Goal: Task Accomplishment & Management: Complete application form

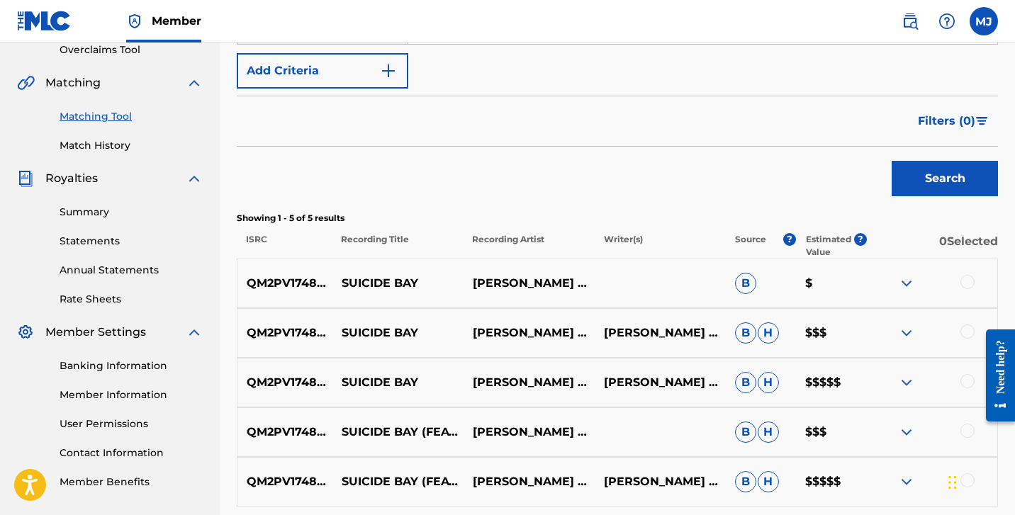
scroll to position [385, 0]
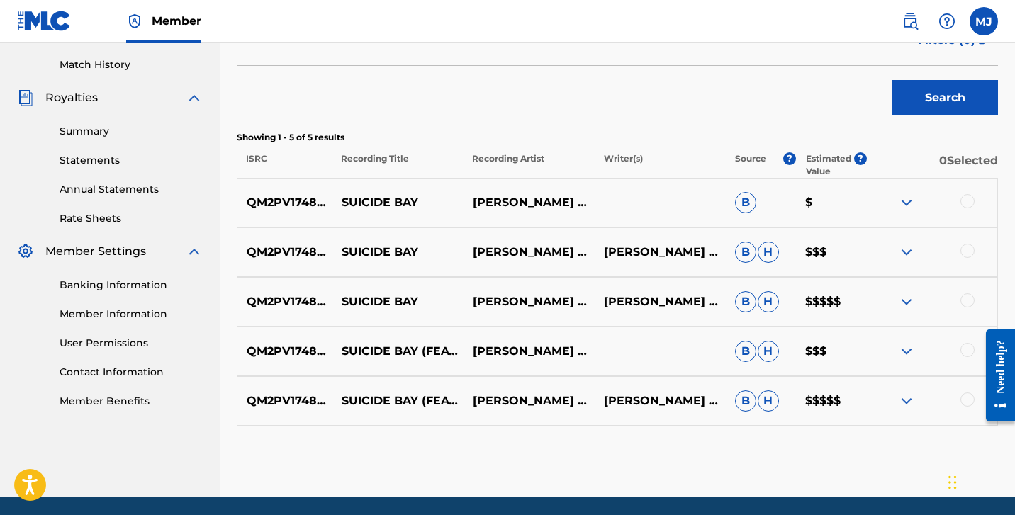
click at [123, 291] on link "Banking Information" at bounding box center [131, 285] width 143 height 15
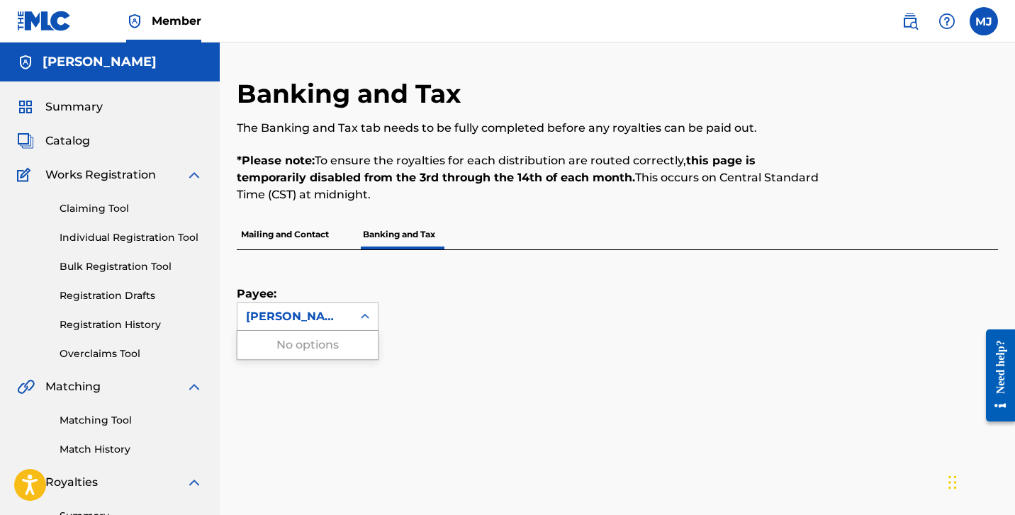
click at [361, 313] on icon at bounding box center [365, 317] width 14 height 14
click at [435, 290] on div "Payee: Use Up and Down to choose options, press Enter to select the currently f…" at bounding box center [600, 290] width 727 height 81
click at [321, 241] on p "Mailing and Contact" at bounding box center [285, 235] width 96 height 30
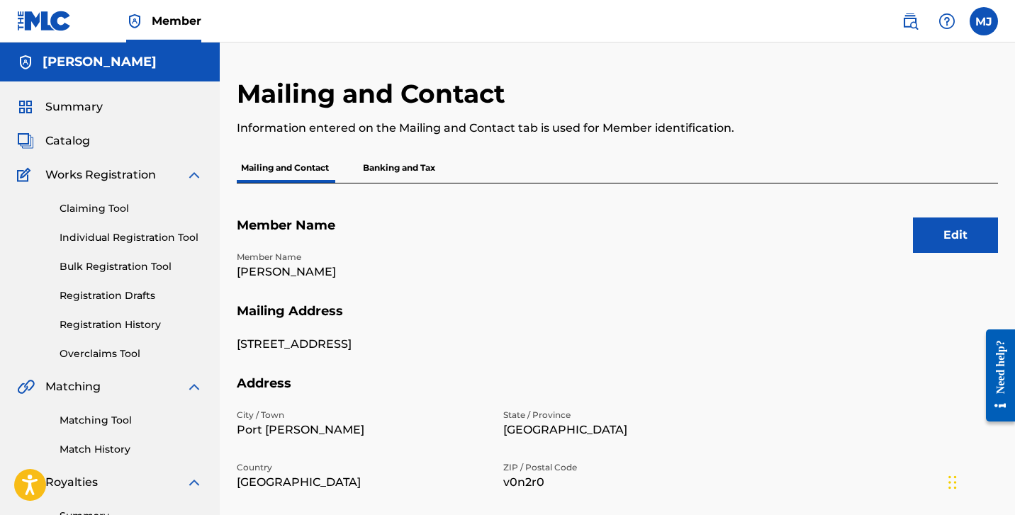
click at [396, 169] on p "Banking and Tax" at bounding box center [399, 168] width 81 height 30
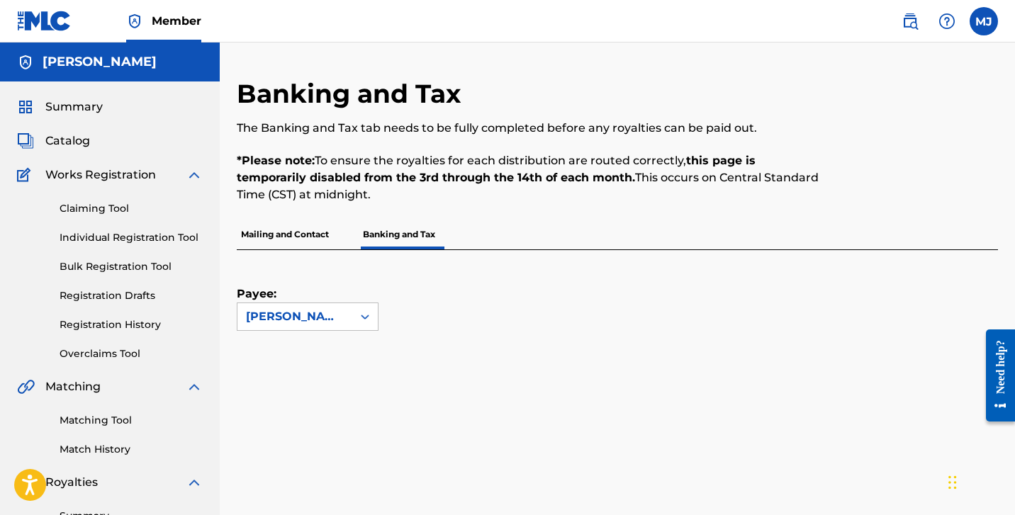
click at [328, 289] on div "Payee: [PERSON_NAME]" at bounding box center [308, 290] width 142 height 81
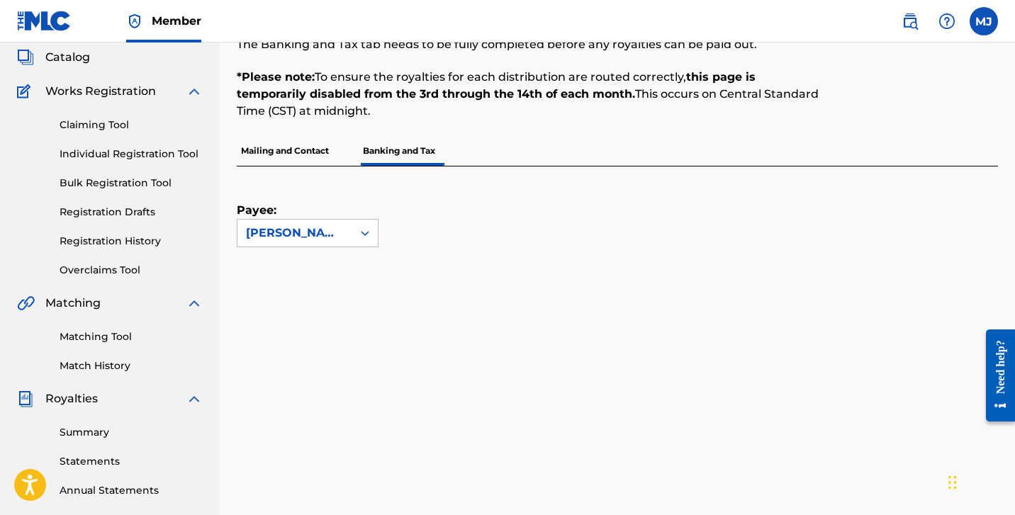
scroll to position [84, 0]
click at [122, 153] on link "Individual Registration Tool" at bounding box center [131, 154] width 143 height 15
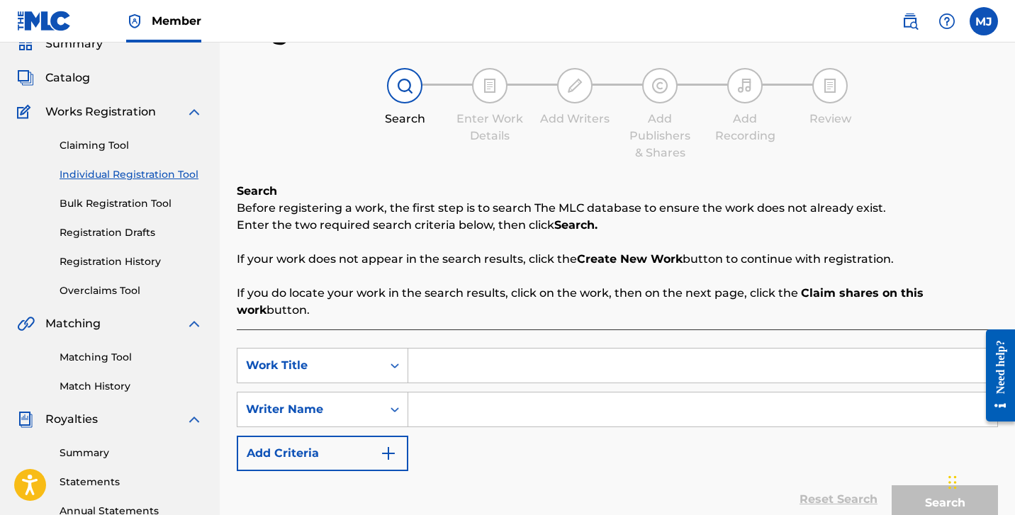
scroll to position [63, 0]
click at [503, 349] on input "Search Form" at bounding box center [702, 366] width 589 height 34
type input "Suicide Bay"
click at [113, 289] on link "Overclaims Tool" at bounding box center [131, 291] width 143 height 15
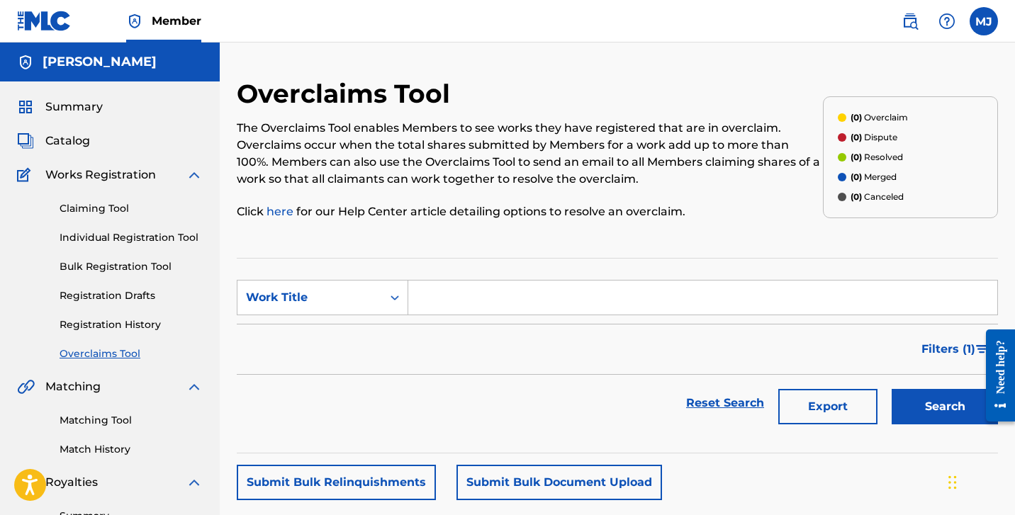
click at [460, 300] on input "Search Form" at bounding box center [702, 298] width 589 height 34
click at [102, 331] on link "Registration History" at bounding box center [131, 325] width 143 height 15
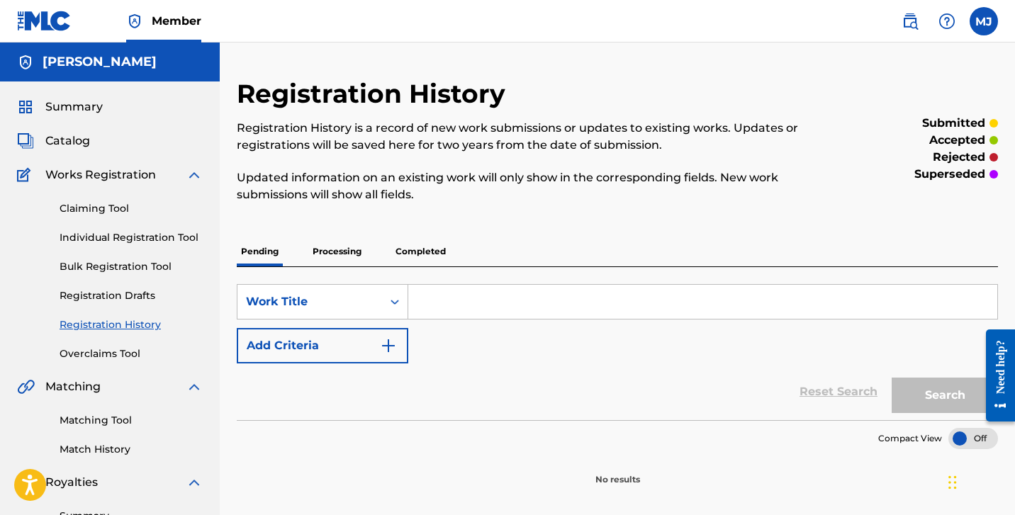
click at [121, 293] on link "Registration Drafts" at bounding box center [131, 296] width 143 height 15
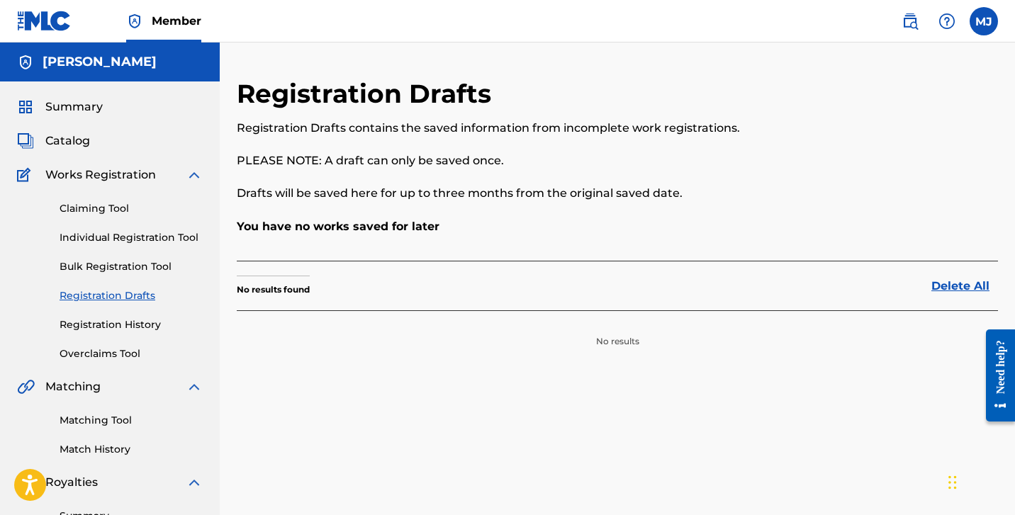
click at [135, 269] on link "Bulk Registration Tool" at bounding box center [131, 266] width 143 height 15
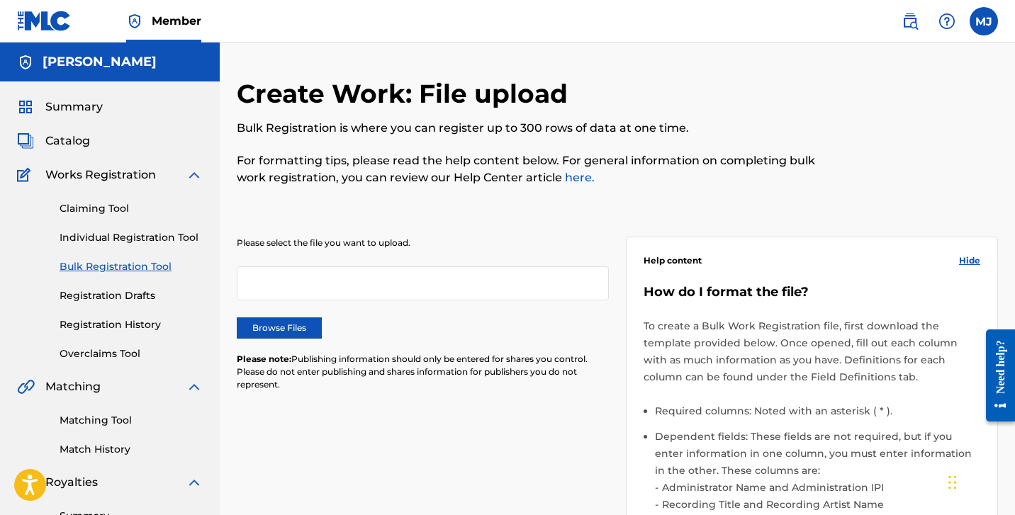
click at [147, 243] on link "Individual Registration Tool" at bounding box center [131, 237] width 143 height 15
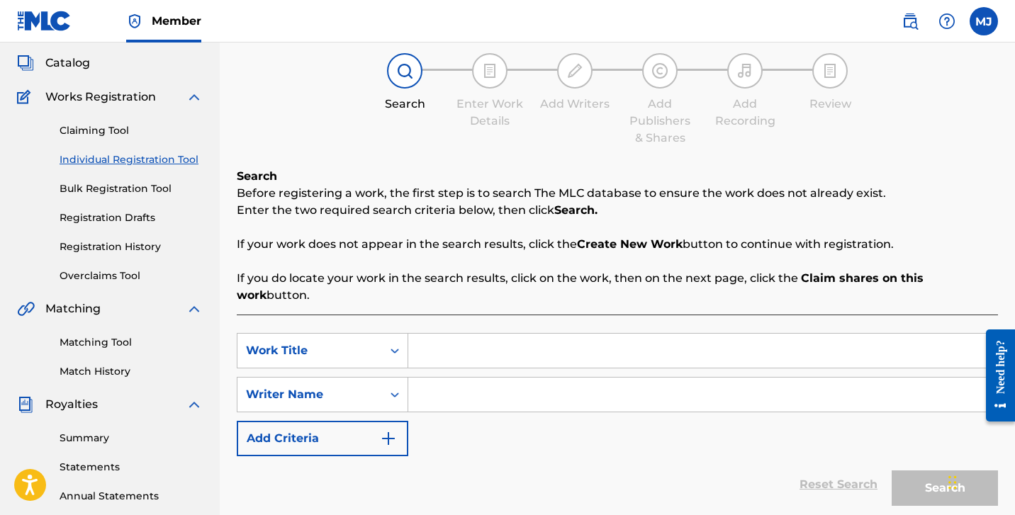
scroll to position [93, 0]
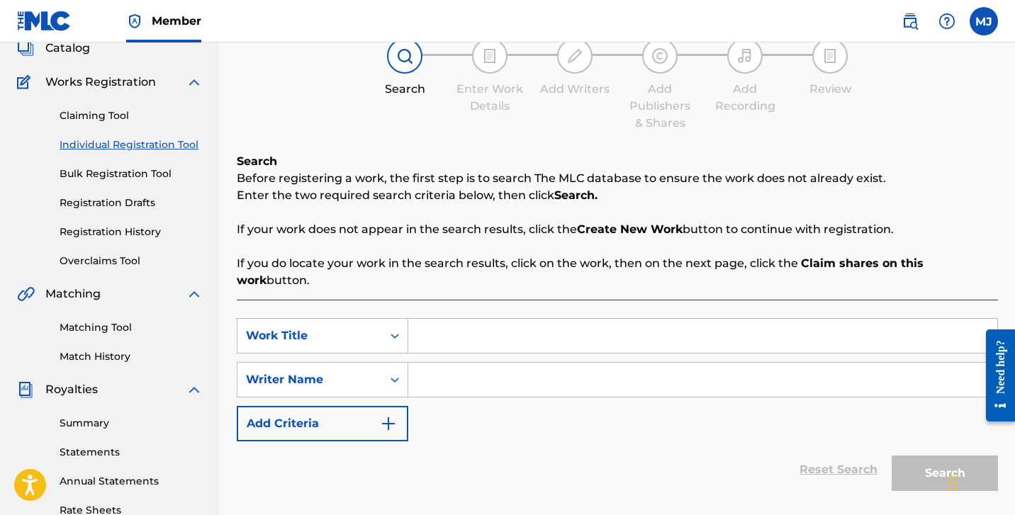
click at [462, 319] on input "Search Form" at bounding box center [702, 336] width 589 height 34
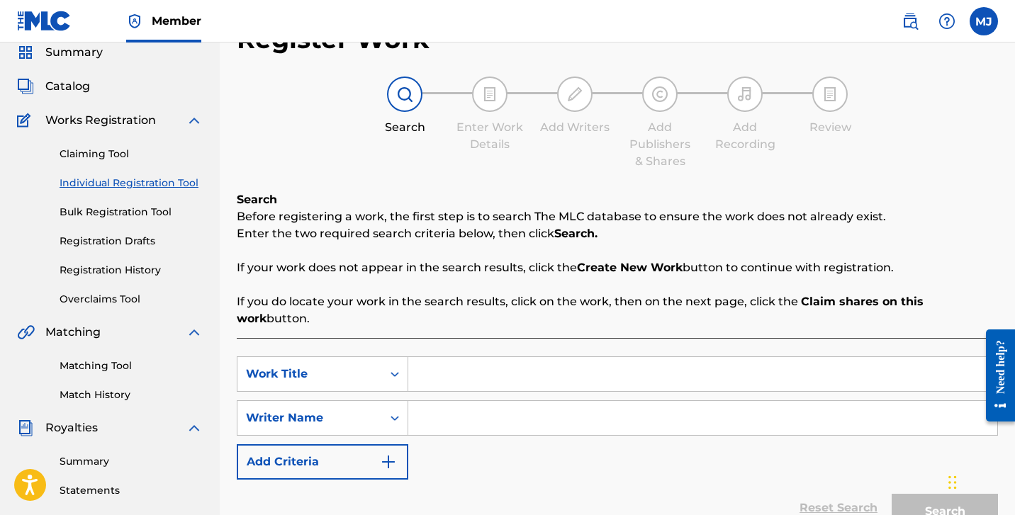
scroll to position [50, 0]
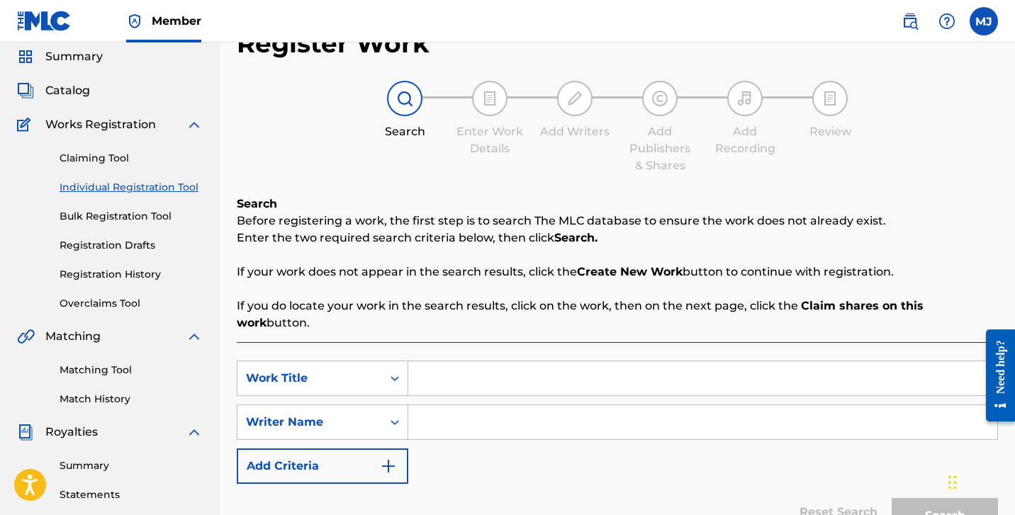
click at [130, 157] on link "Claiming Tool" at bounding box center [131, 158] width 143 height 15
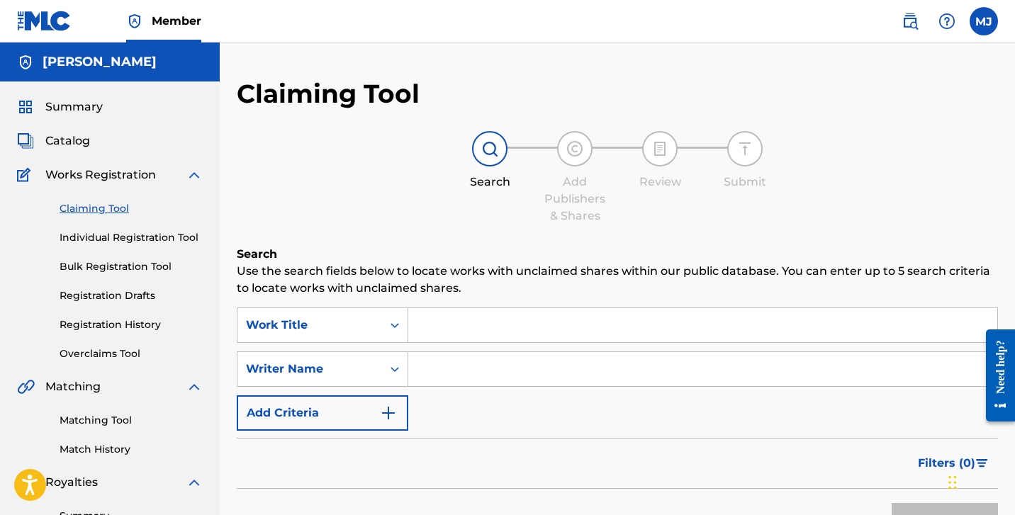
click at [498, 322] on input "Search Form" at bounding box center [702, 325] width 589 height 34
type input "Suicide Bay"
click at [613, 262] on h6 "Search" at bounding box center [617, 254] width 761 height 17
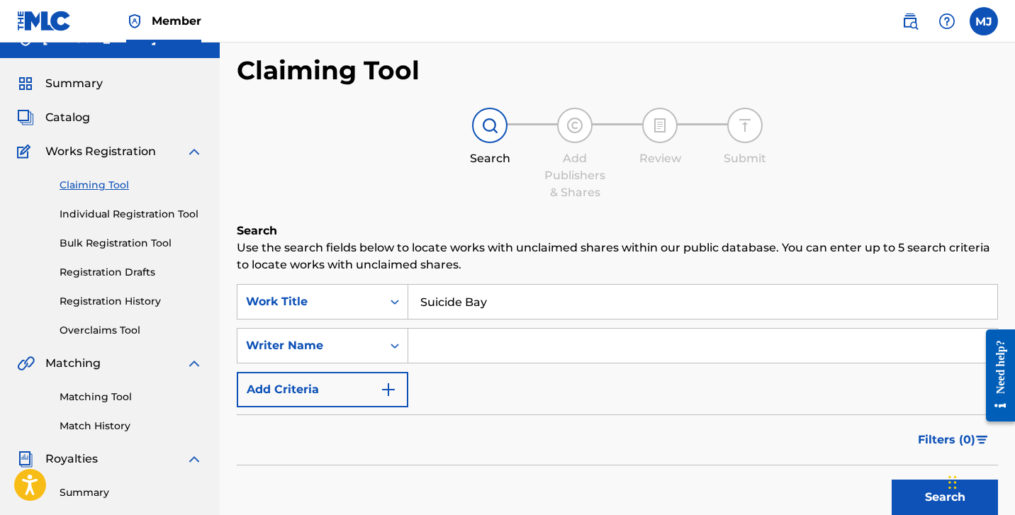
scroll to position [30, 0]
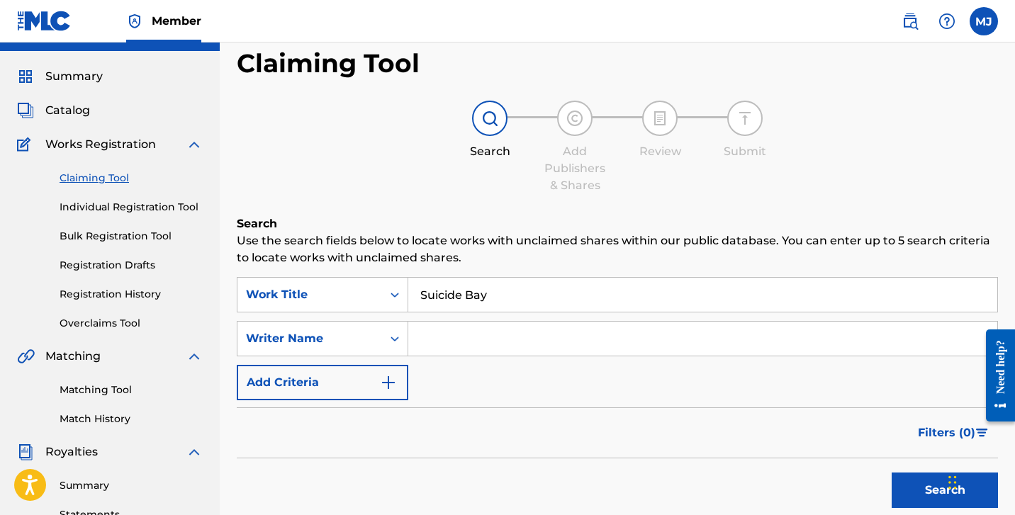
click at [520, 347] on input "Search Form" at bounding box center [702, 339] width 589 height 34
click at [945, 491] on button "Search" at bounding box center [945, 490] width 106 height 35
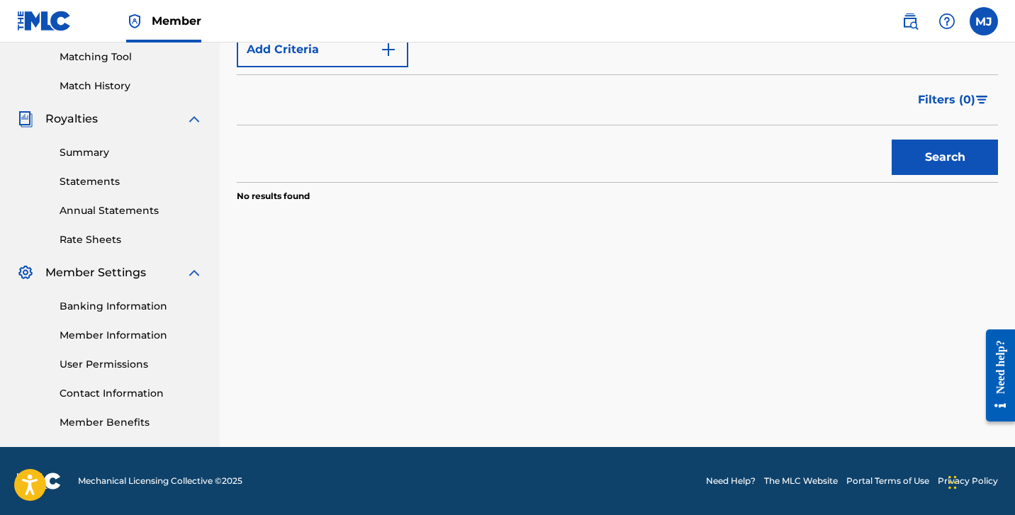
scroll to position [364, 0]
click at [932, 169] on button "Search" at bounding box center [945, 157] width 106 height 35
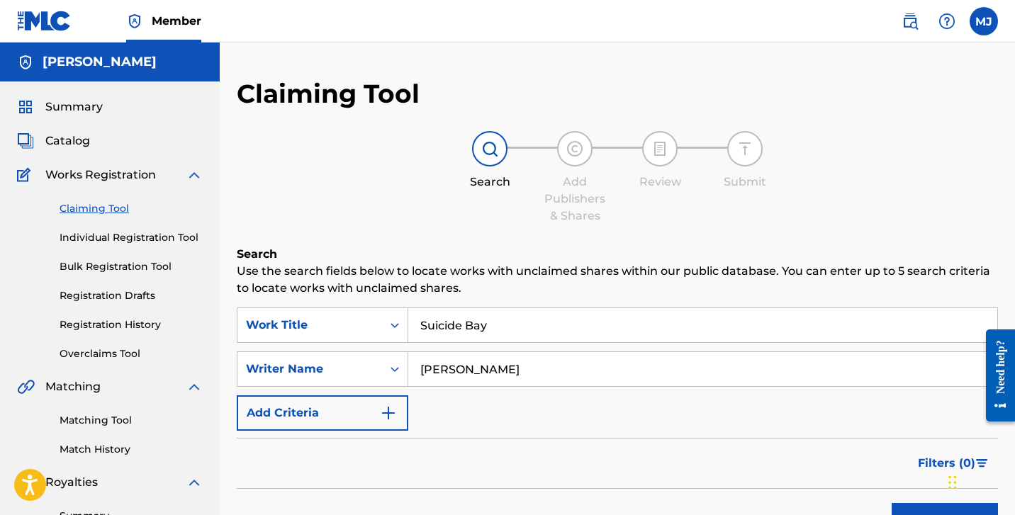
scroll to position [0, 0]
click at [522, 364] on input "[PERSON_NAME]" at bounding box center [702, 369] width 589 height 34
type input "[PERSON_NAME]"
click at [945, 515] on button "Search" at bounding box center [945, 520] width 106 height 35
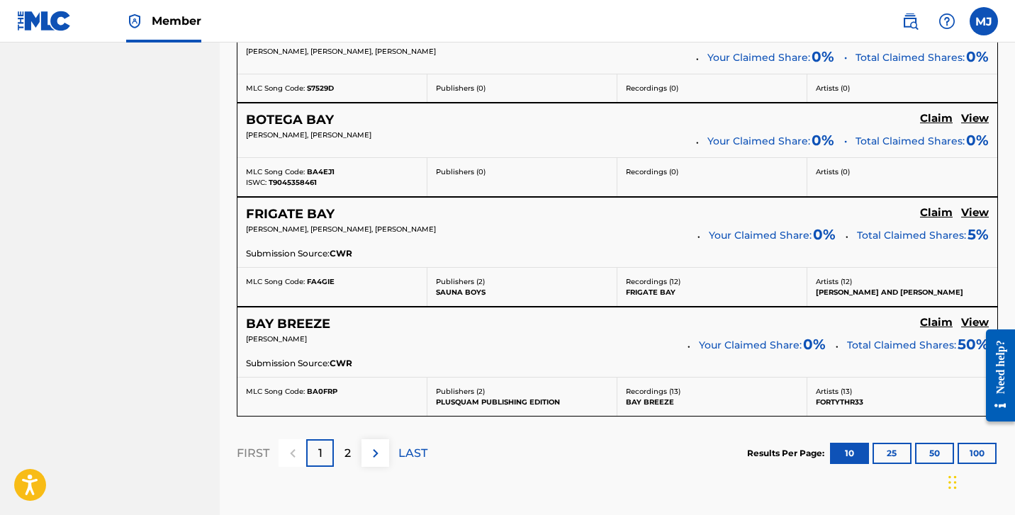
scroll to position [1268, 0]
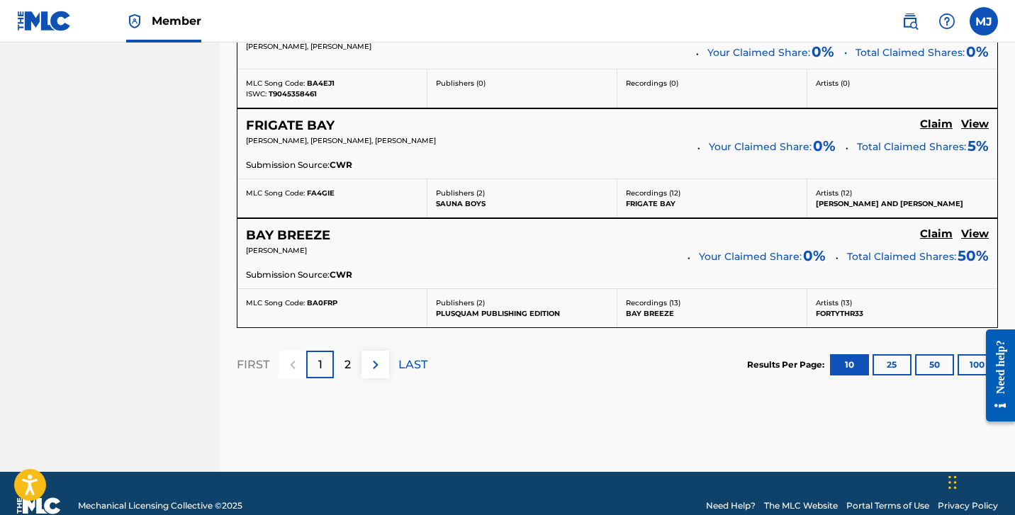
click at [350, 357] on p "2" at bounding box center [348, 365] width 6 height 17
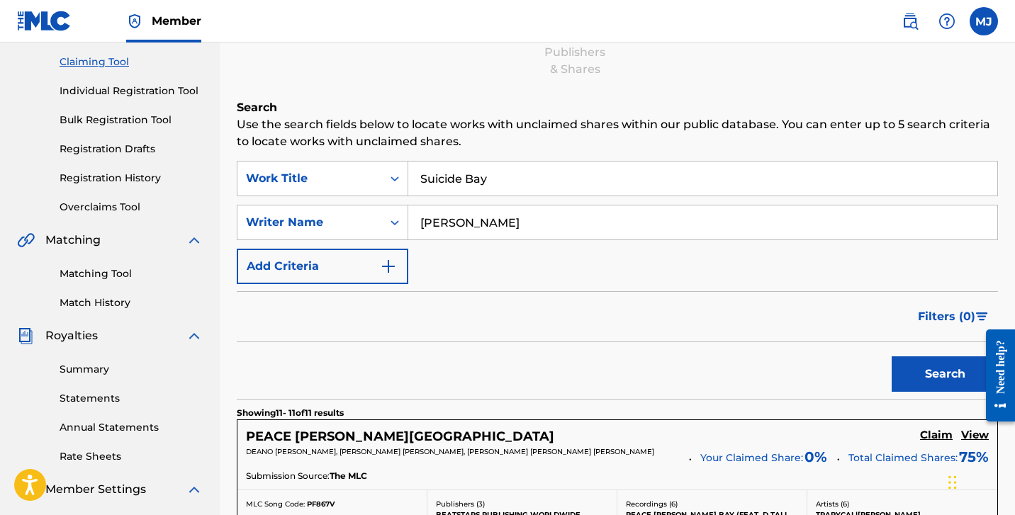
scroll to position [149, 0]
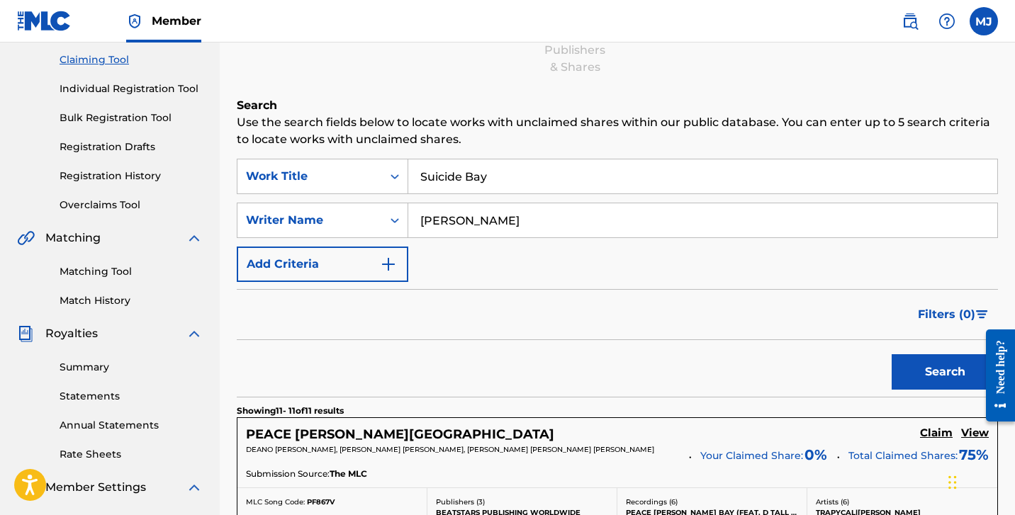
click at [118, 273] on link "Matching Tool" at bounding box center [131, 271] width 143 height 15
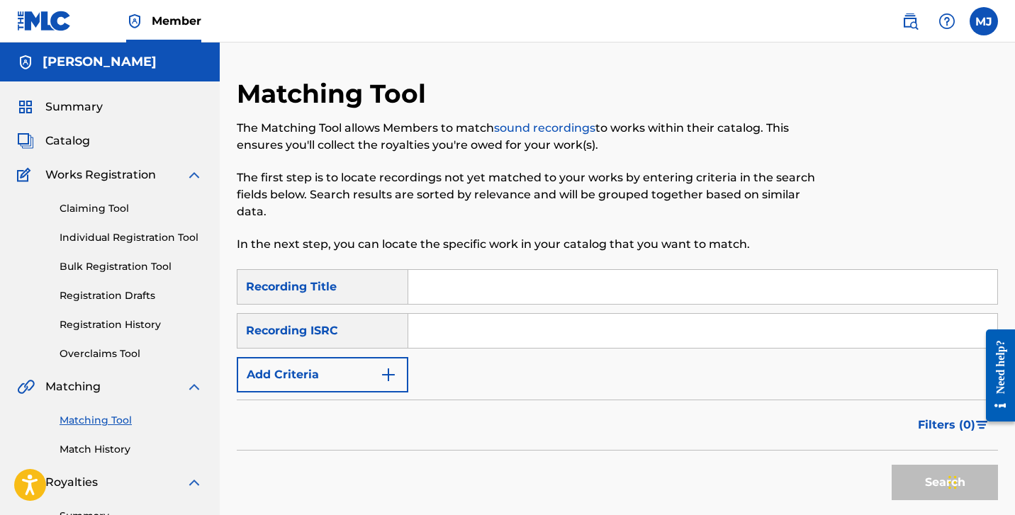
click at [494, 284] on input "Search Form" at bounding box center [702, 287] width 589 height 34
click at [447, 329] on input "Search Form" at bounding box center [702, 331] width 589 height 34
click at [945, 483] on button "Search" at bounding box center [945, 482] width 106 height 35
click at [529, 288] on input "Suicide Bay" at bounding box center [702, 287] width 589 height 34
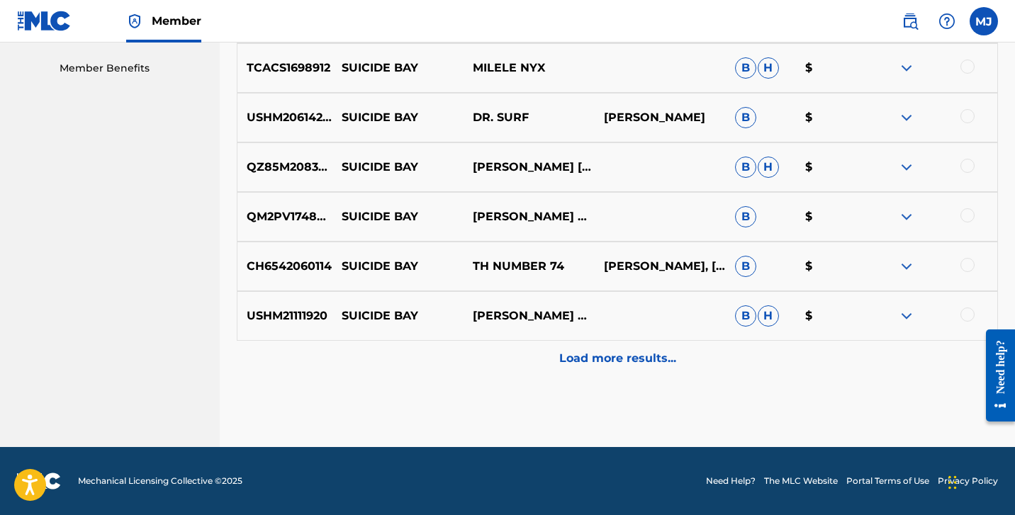
click at [622, 361] on p "Load more results..." at bounding box center [617, 358] width 117 height 17
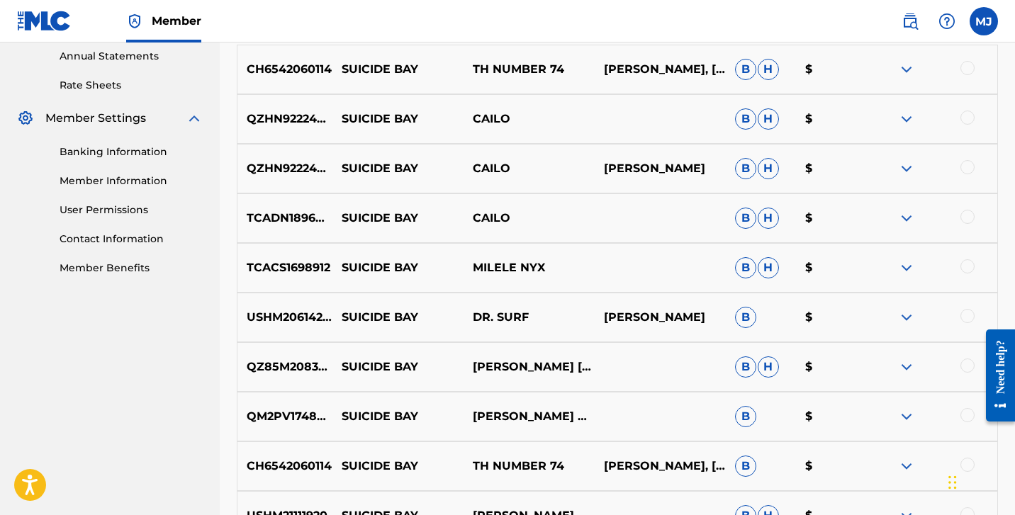
scroll to position [517, 1]
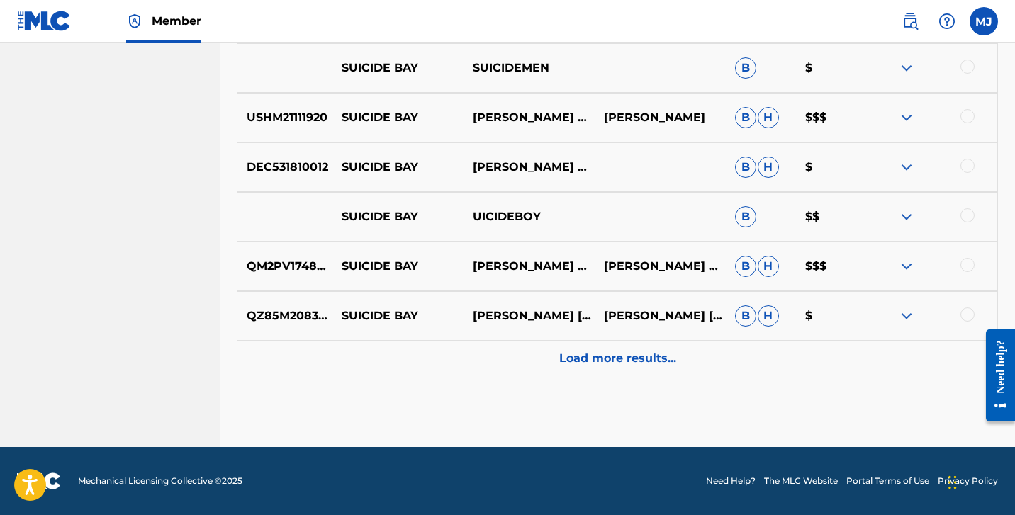
click at [619, 362] on p "Load more results..." at bounding box center [617, 358] width 117 height 17
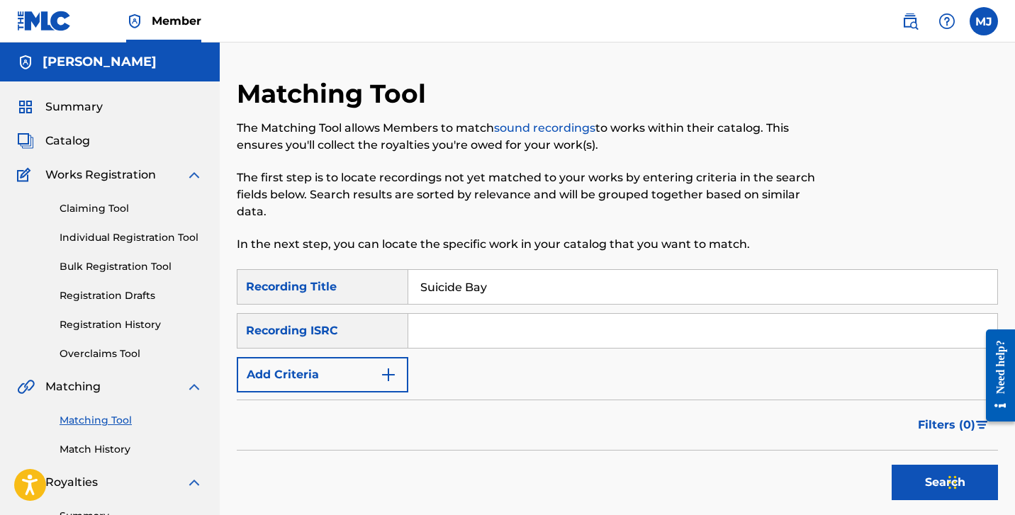
scroll to position [0, 0]
click at [460, 294] on input "Suicide Bay" at bounding box center [702, 287] width 589 height 34
type input "Suicide [PERSON_NAME]"
click at [945, 483] on button "Search" at bounding box center [945, 482] width 106 height 35
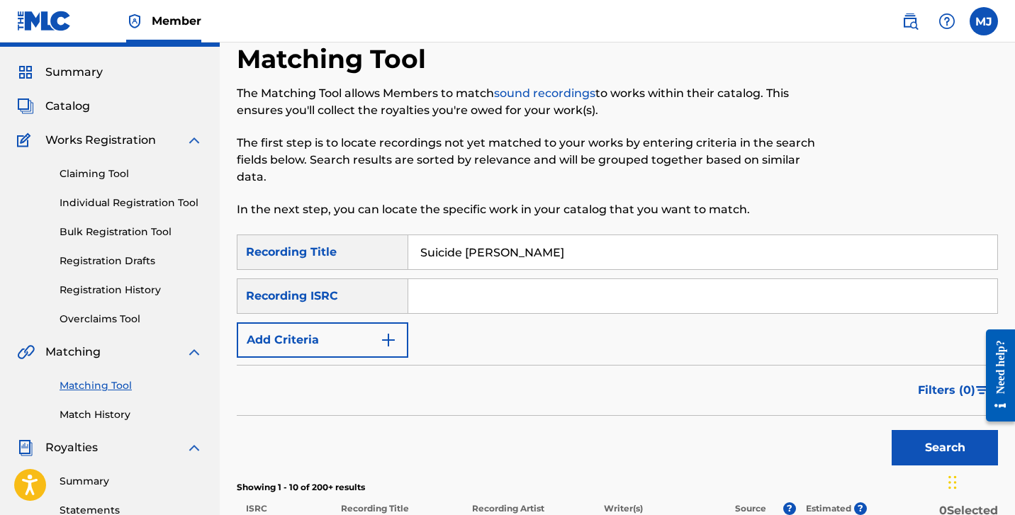
scroll to position [78, 0]
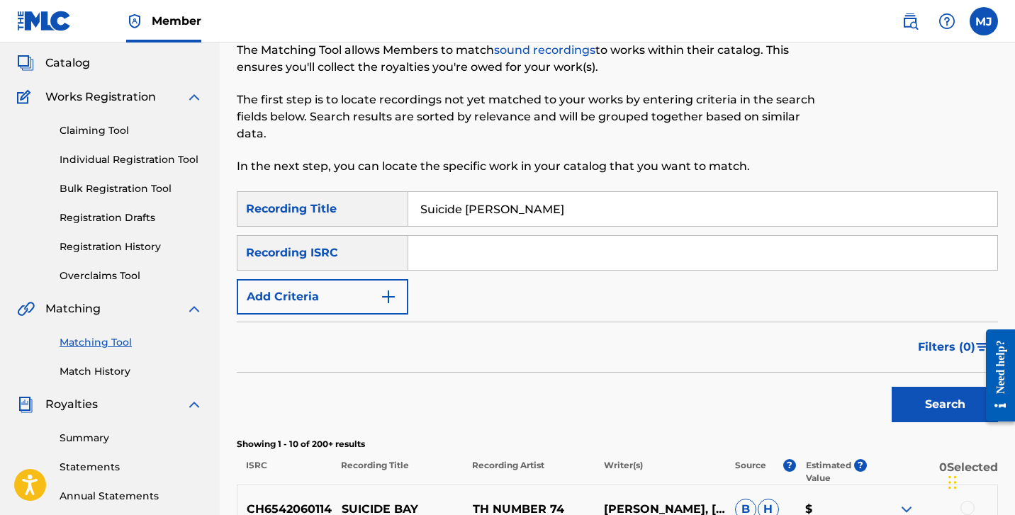
click at [504, 249] on input "Search Form" at bounding box center [702, 253] width 589 height 34
paste input "QM2PV1748465"
type input "QM2PV1748465"
click at [557, 208] on input "Suicide [PERSON_NAME]" at bounding box center [702, 209] width 589 height 34
type input "Suicide Bay"
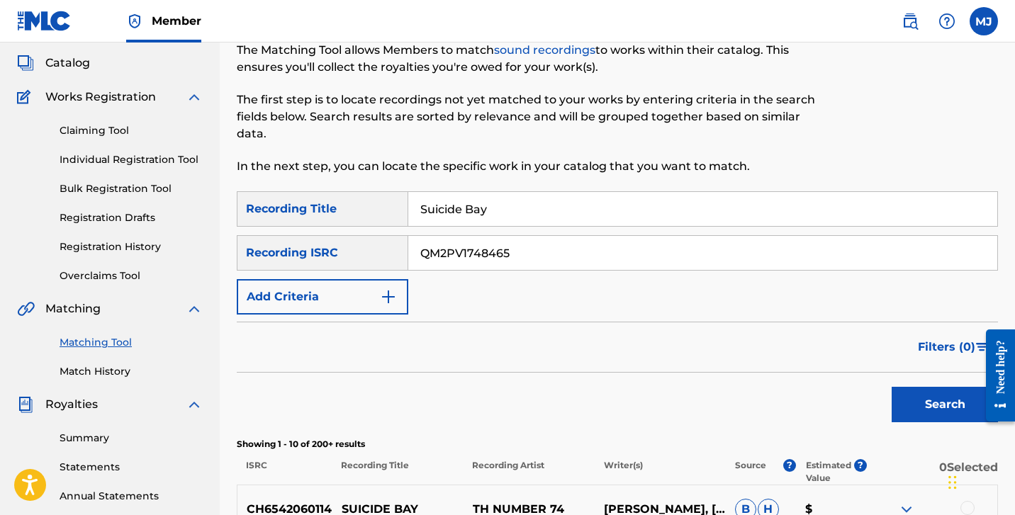
click at [945, 405] on button "Search" at bounding box center [945, 404] width 106 height 35
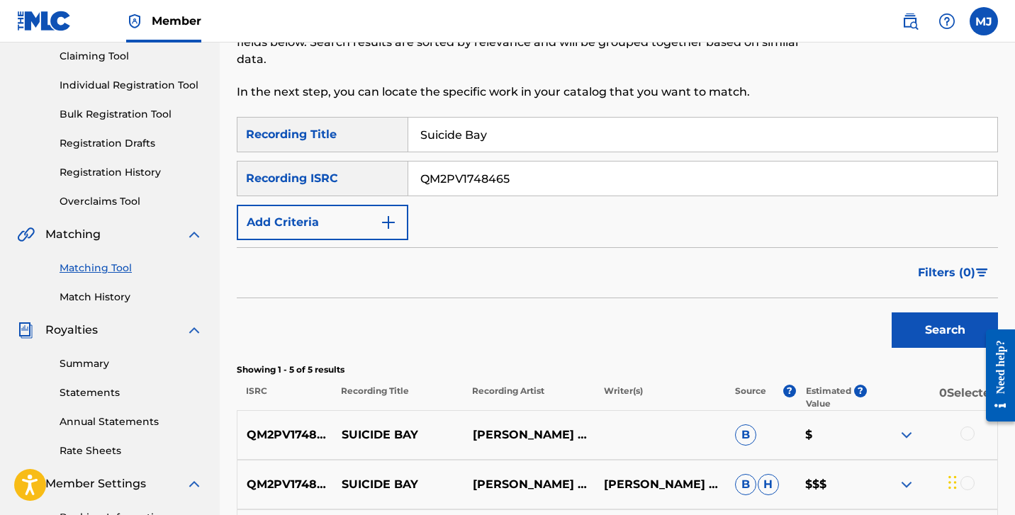
scroll to position [95, 0]
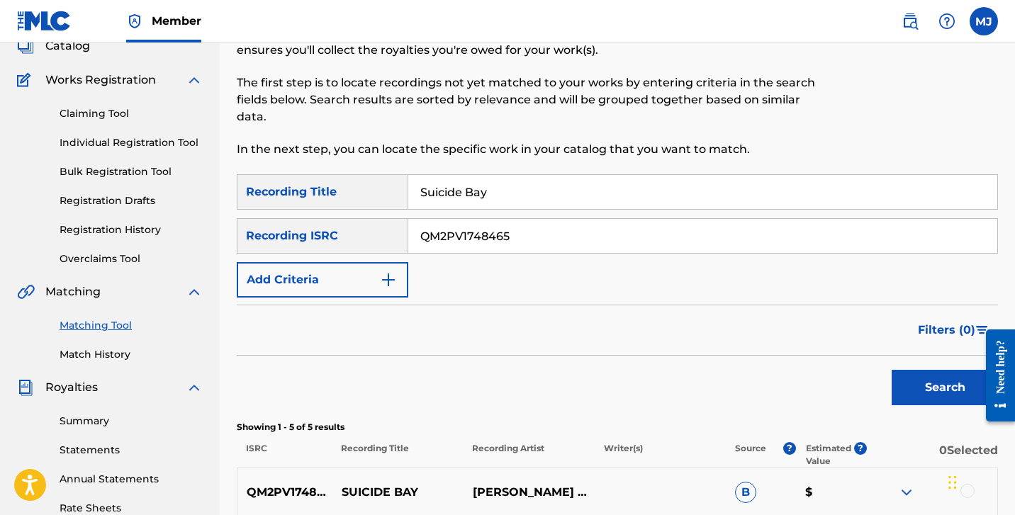
click at [140, 149] on link "Individual Registration Tool" at bounding box center [131, 142] width 143 height 15
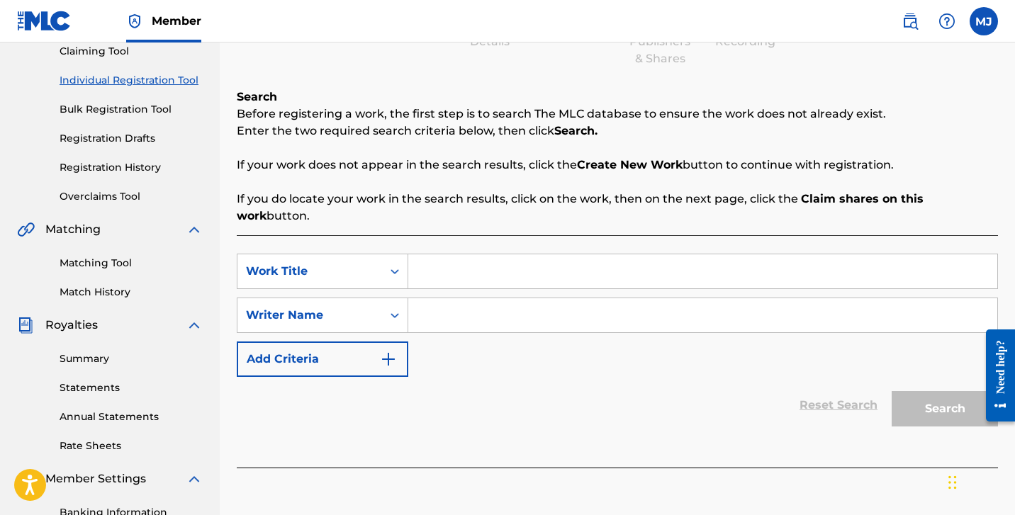
scroll to position [167, 0]
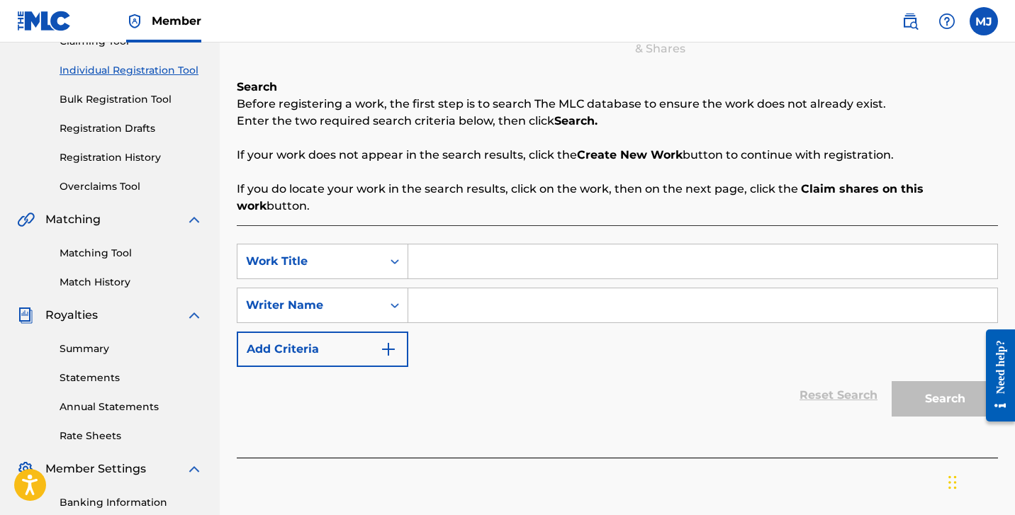
click at [466, 252] on input "Search Form" at bounding box center [702, 262] width 589 height 34
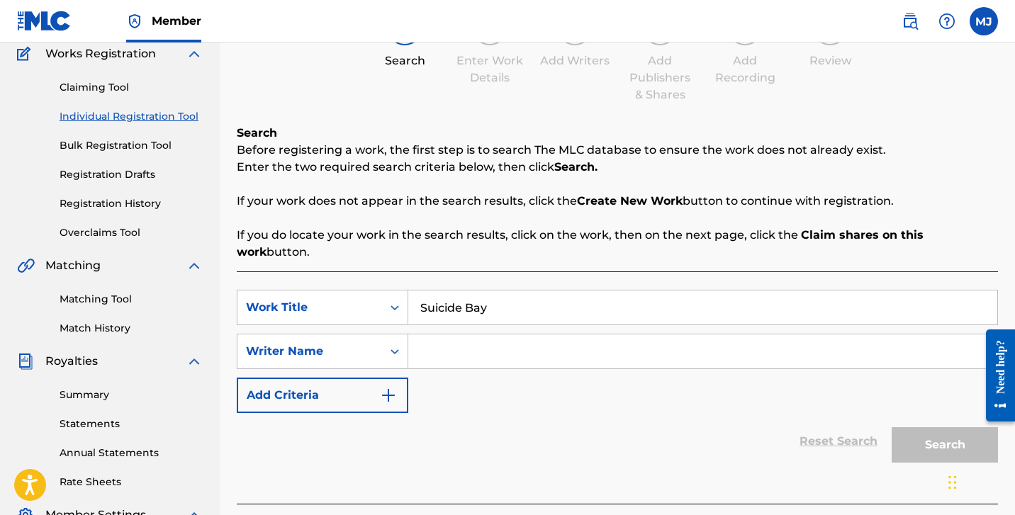
scroll to position [121, 0]
type input "Suicide Bay"
click at [445, 337] on input "Search Form" at bounding box center [702, 352] width 589 height 34
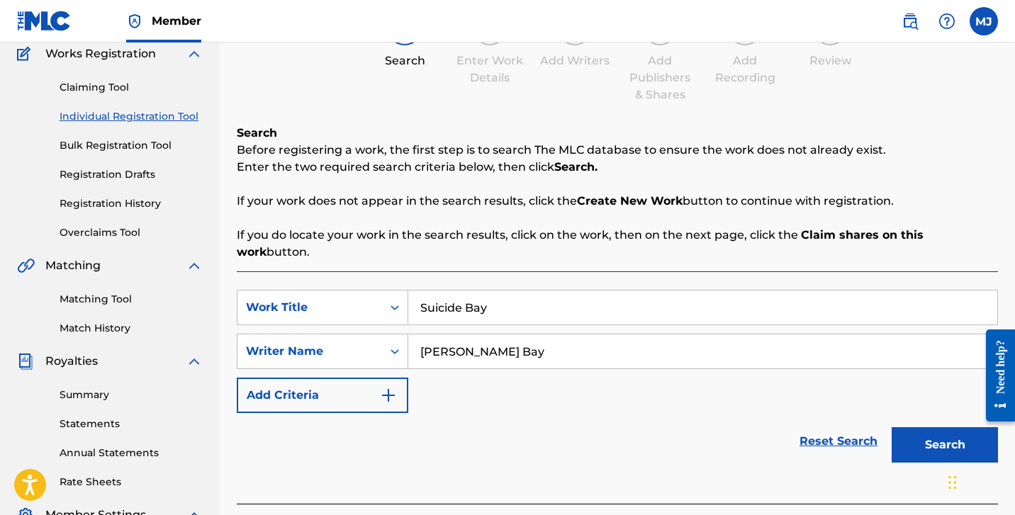
type input "[PERSON_NAME] Bay"
click at [945, 428] on button "Search" at bounding box center [945, 445] width 106 height 35
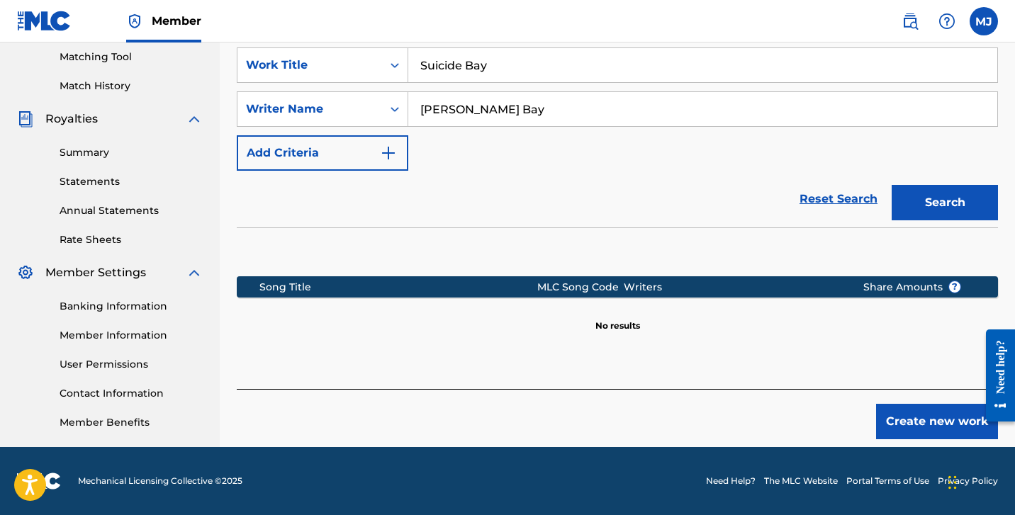
scroll to position [364, 0]
click at [903, 408] on button "Create new work" at bounding box center [937, 421] width 122 height 35
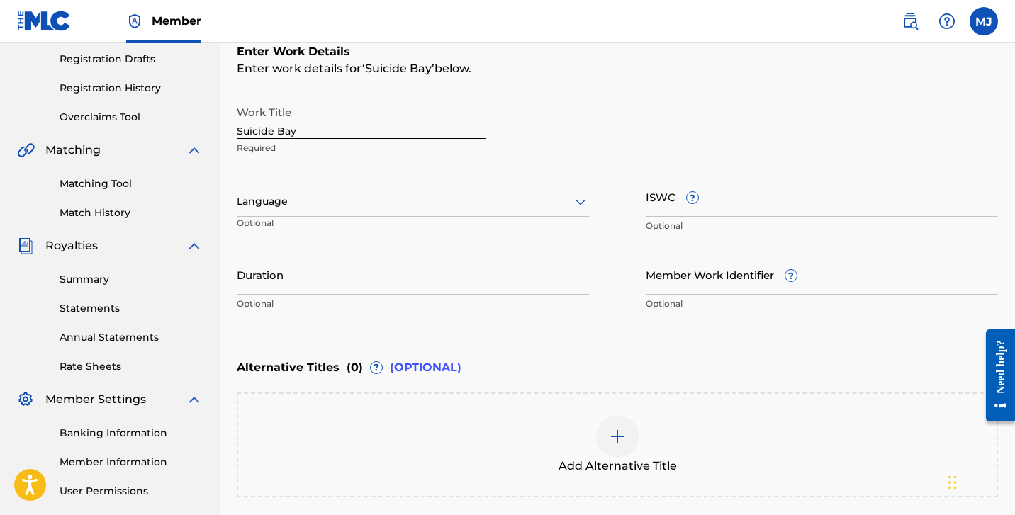
scroll to position [226, 0]
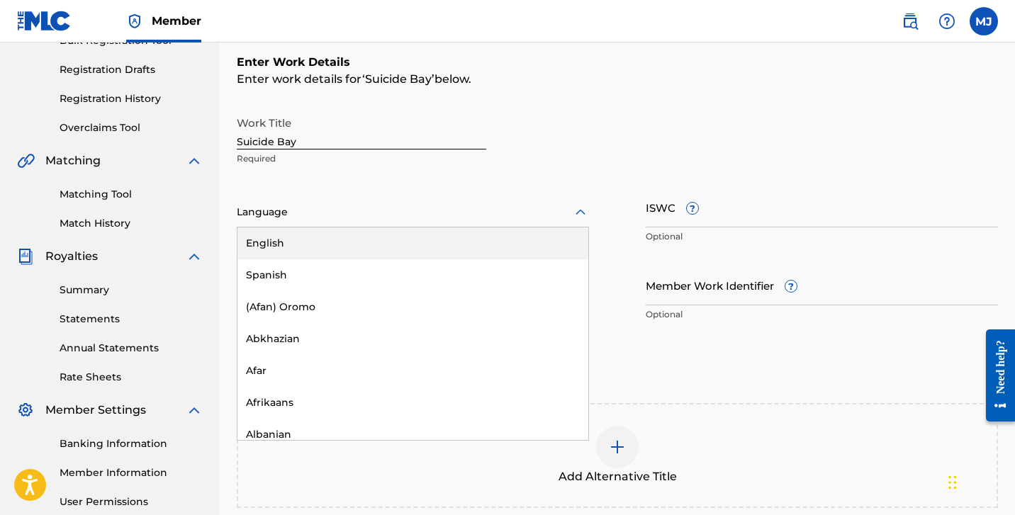
click at [368, 210] on div at bounding box center [413, 212] width 352 height 18
click at [342, 241] on div "English" at bounding box center [413, 244] width 351 height 32
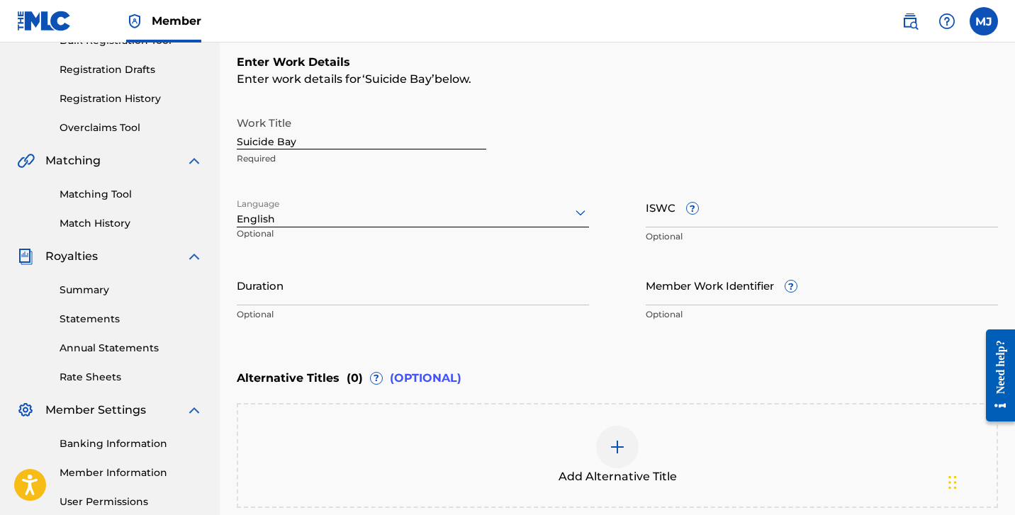
click at [321, 289] on input "Duration" at bounding box center [413, 285] width 352 height 40
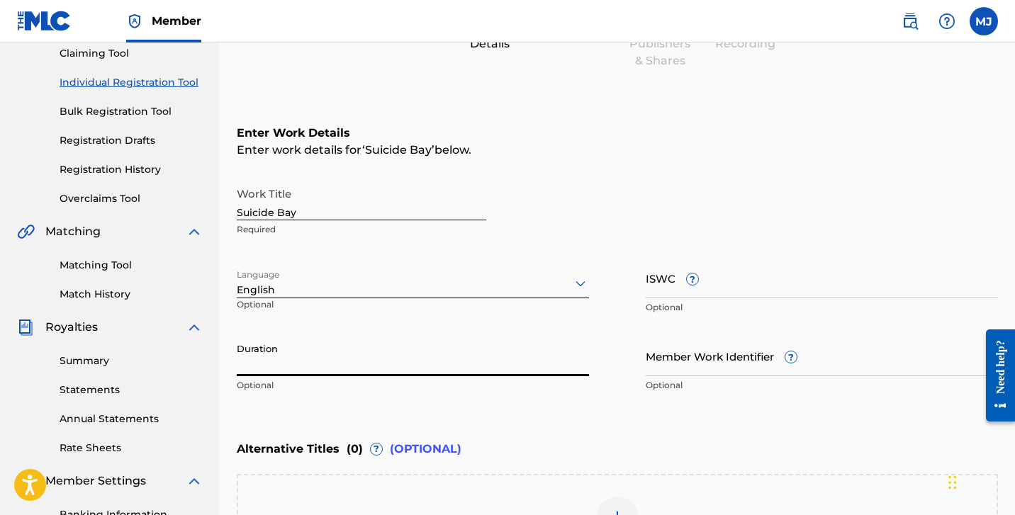
scroll to position [78, 0]
